Goal: Transaction & Acquisition: Subscribe to service/newsletter

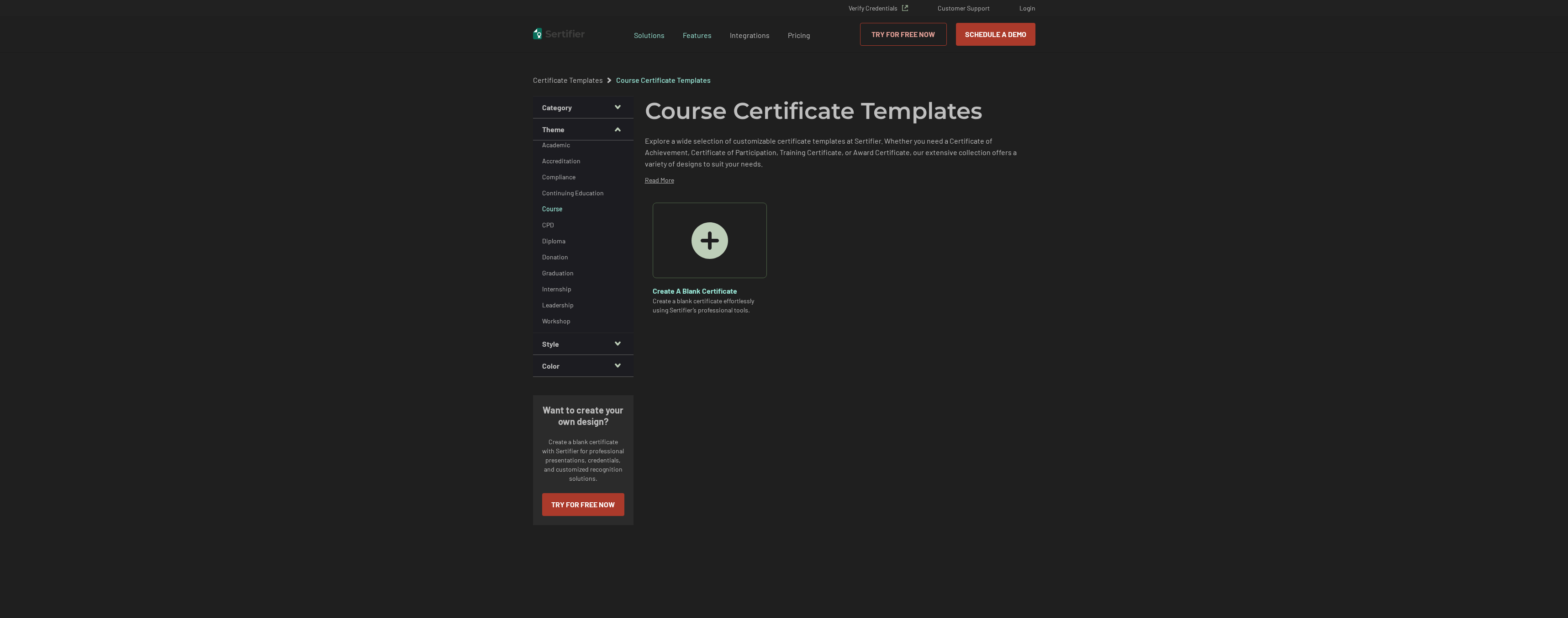
drag, startPoint x: 439, startPoint y: 193, endPoint x: 426, endPoint y: 304, distance: 111.8
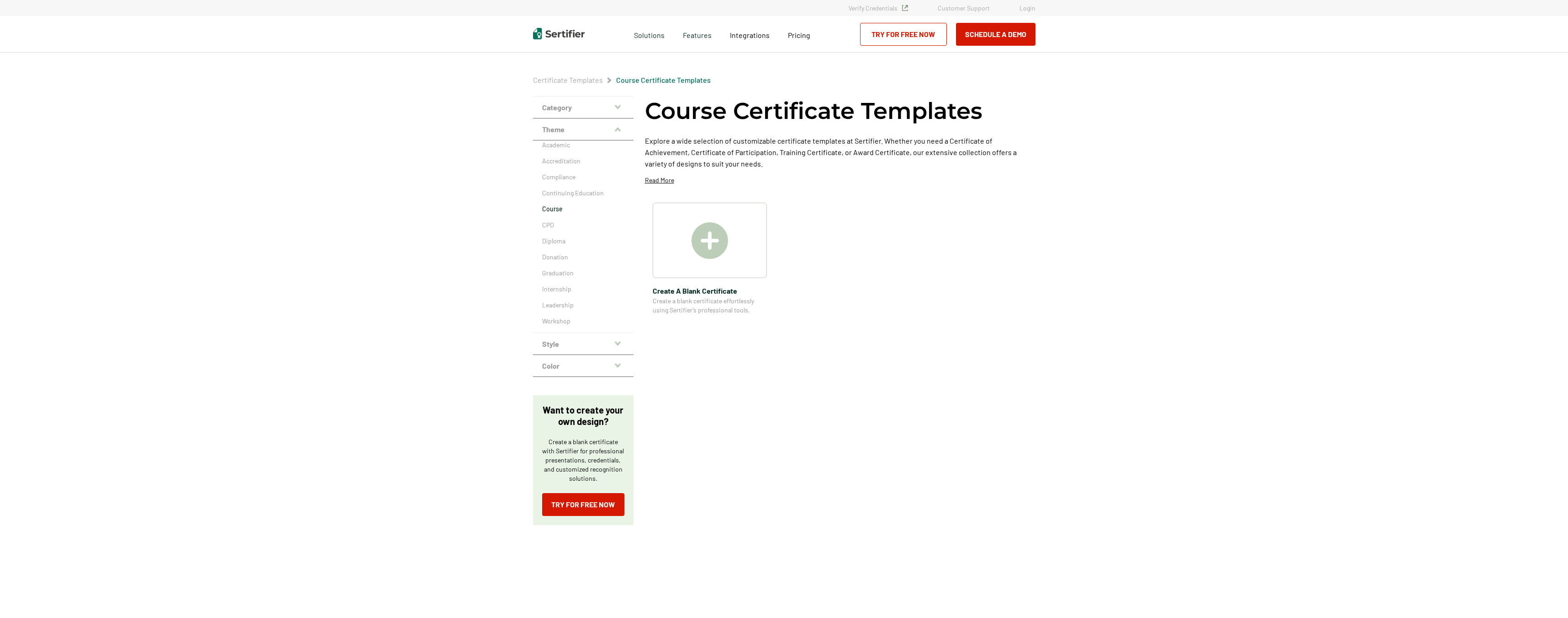
drag, startPoint x: 426, startPoint y: 304, endPoint x: 1014, endPoint y: 296, distance: 588.1
click at [1014, 296] on div "Create A Blank Certificate Create a blank certificate effortlessly using Sertif…" at bounding box center [840, 259] width 390 height 112
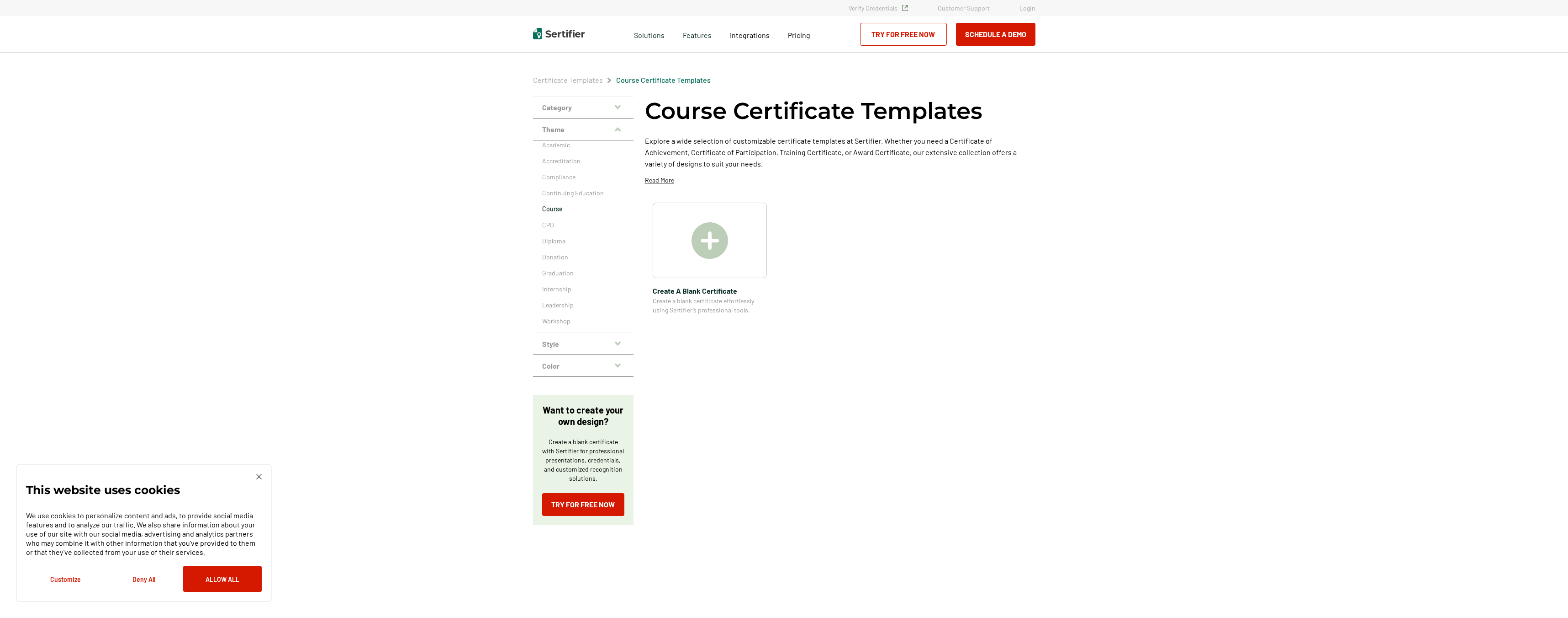
click at [899, 37] on link "Try for Free Now" at bounding box center [904, 34] width 87 height 23
click at [713, 246] on img at bounding box center [710, 240] width 36 height 37
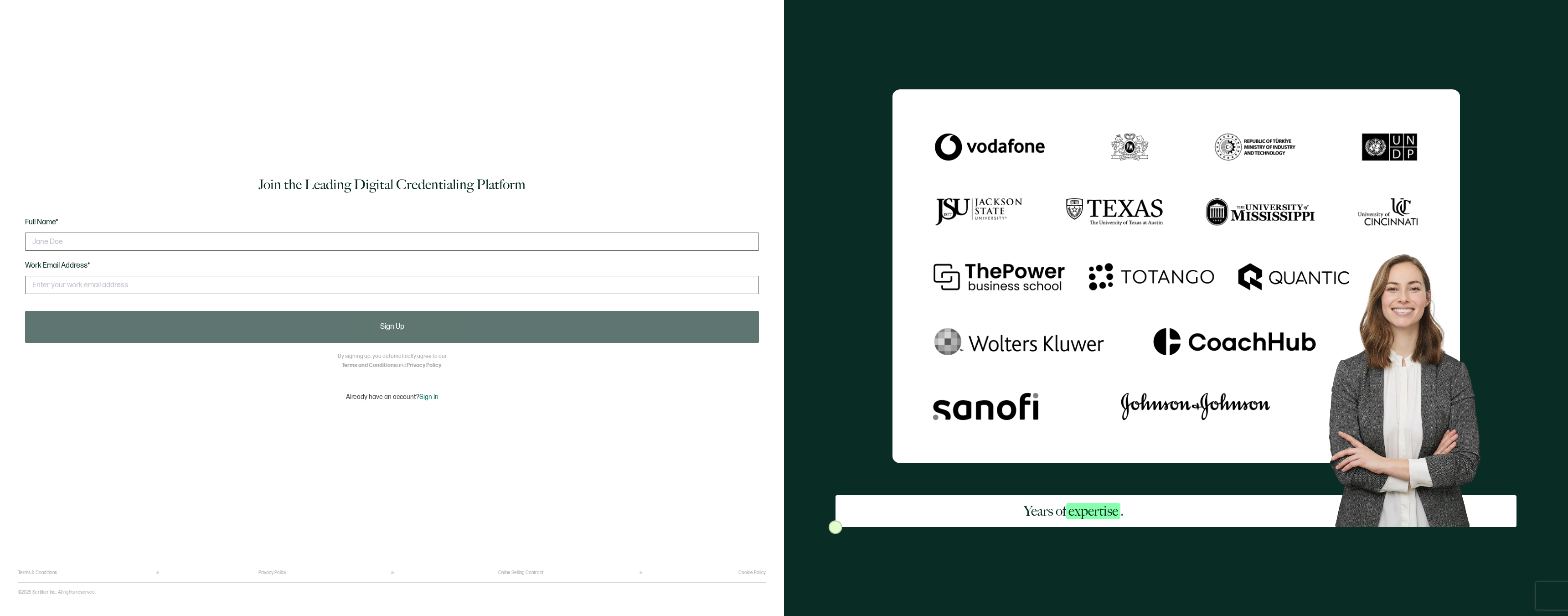
click at [119, 236] on input "text" at bounding box center [392, 241] width 733 height 19
type input "noahlp"
click at [160, 286] on input "text" at bounding box center [392, 285] width 733 height 19
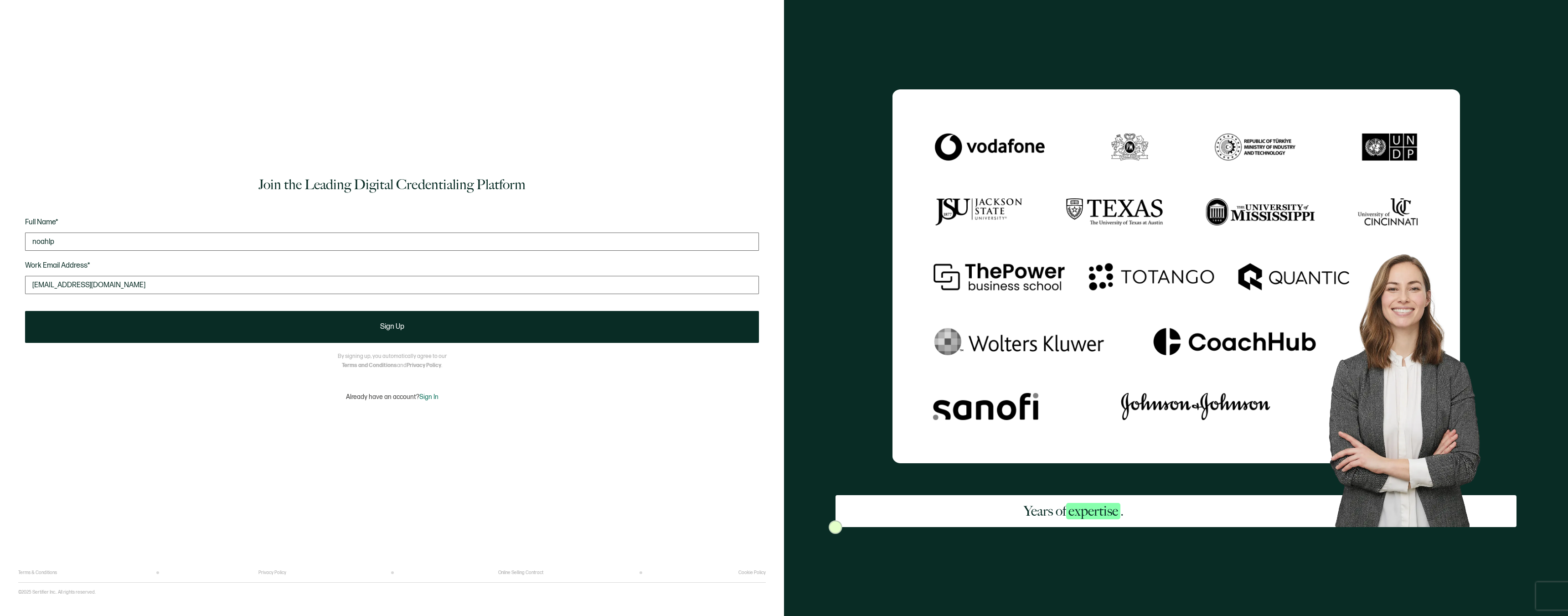
drag, startPoint x: 124, startPoint y: 287, endPoint x: 0, endPoint y: 282, distance: 124.1
click at [0, 282] on div "Join the Leading Digital Credentialing Platform Full Name* noahlp Work Email Ad…" at bounding box center [392, 308] width 784 height 616
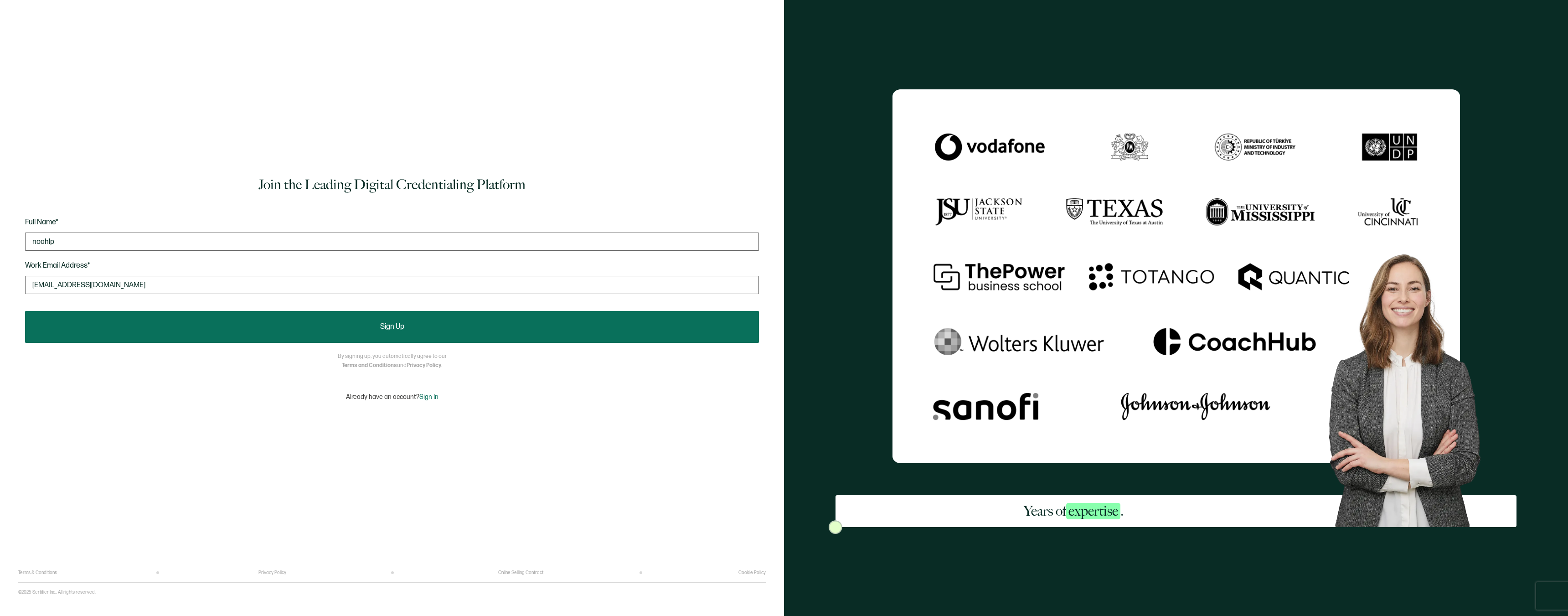
type input "nl@existexperience.com"
click at [414, 331] on button "Sign Up" at bounding box center [392, 326] width 733 height 32
